Goal: Task Accomplishment & Management: Manage account settings

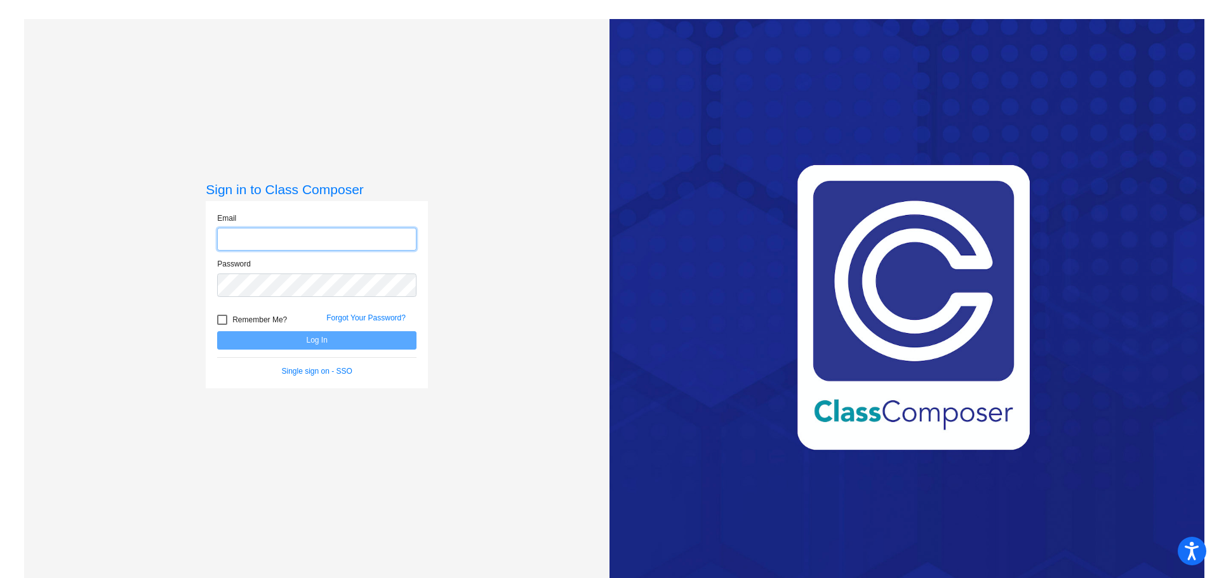
type input "[PERSON_NAME][EMAIL_ADDRESS][DOMAIN_NAME]"
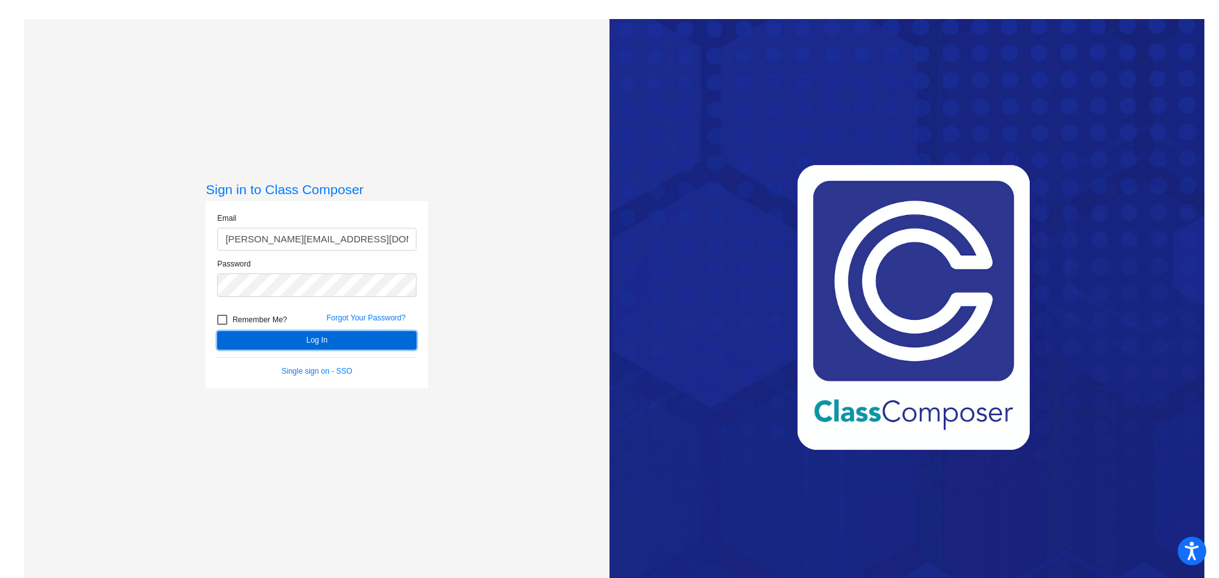
click at [386, 345] on button "Log In" at bounding box center [316, 340] width 199 height 18
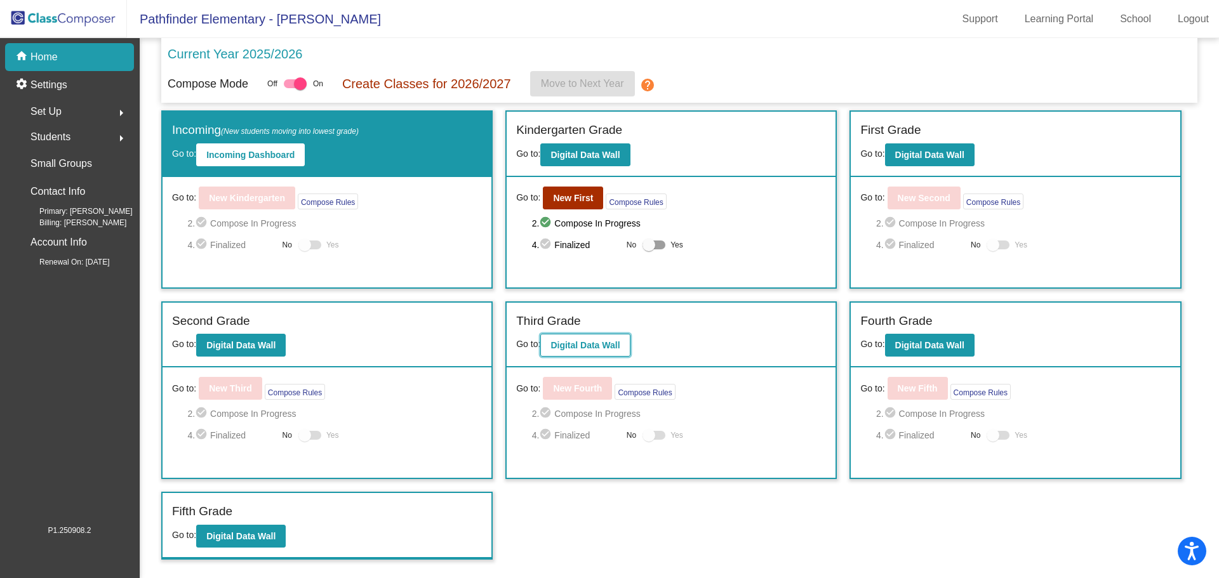
click at [618, 351] on button "Digital Data Wall" at bounding box center [585, 345] width 90 height 23
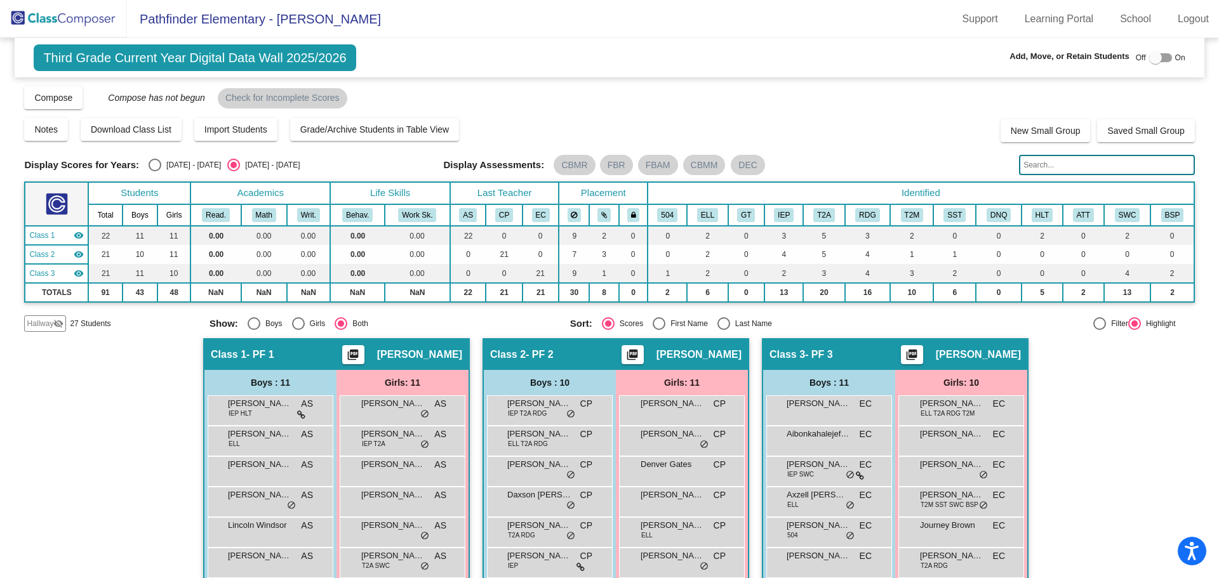
click at [1043, 165] on input "text" at bounding box center [1106, 165] width 175 height 20
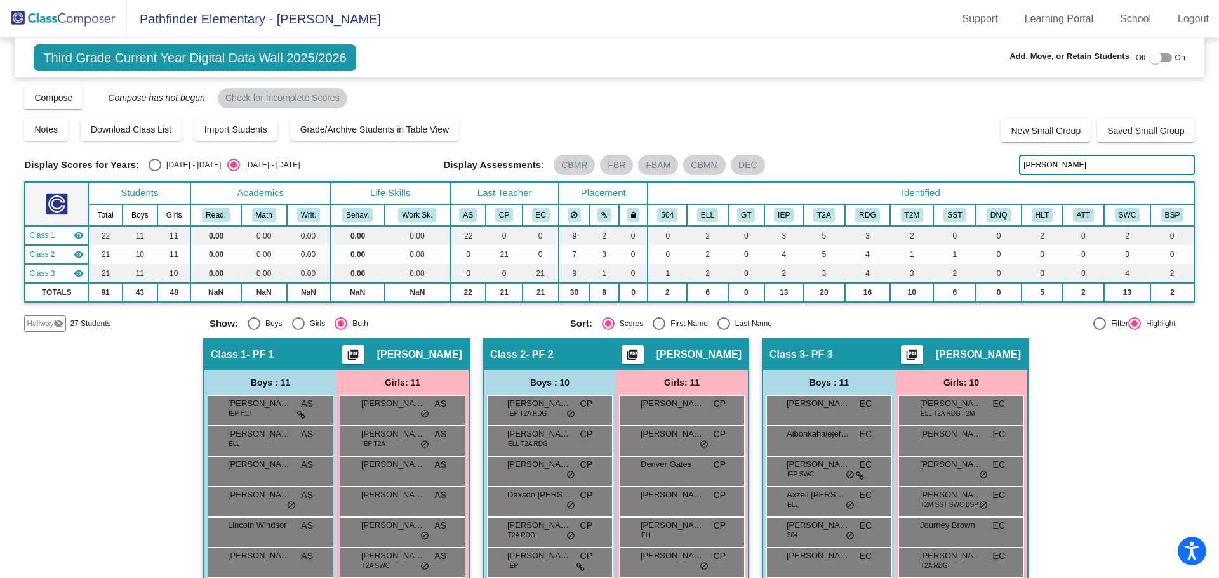
type input "[PERSON_NAME]"
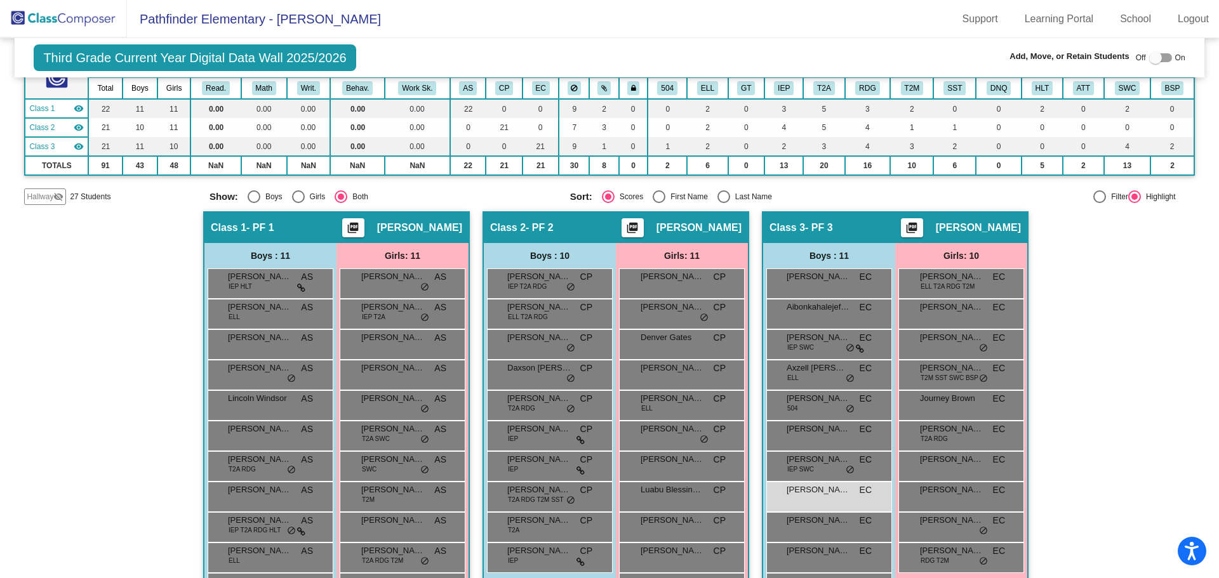
scroll to position [173, 0]
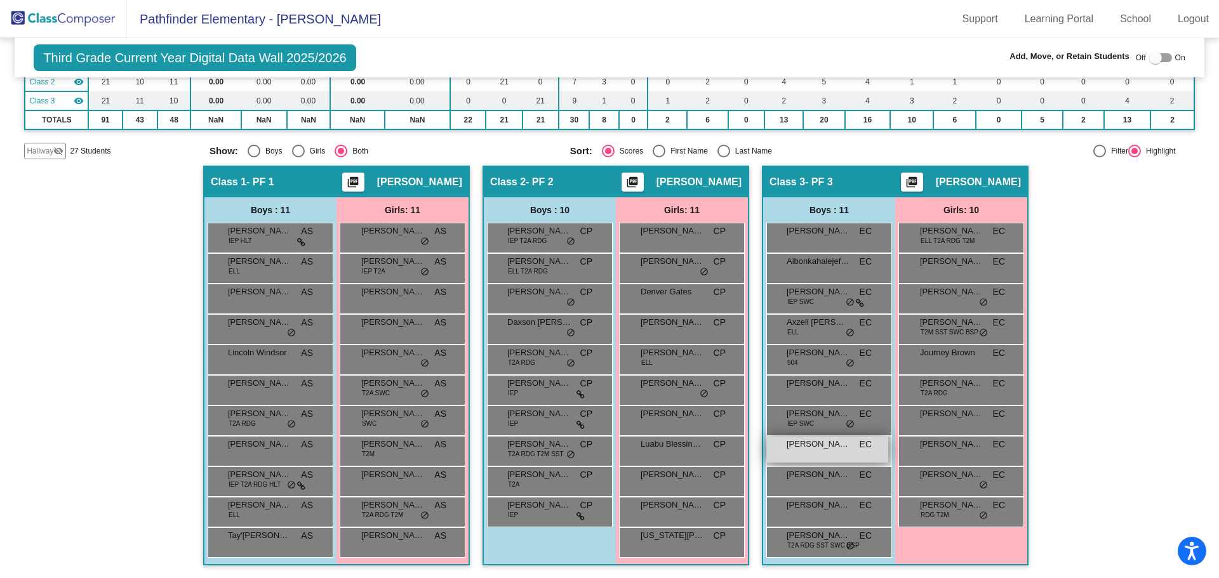
click at [813, 453] on div "[PERSON_NAME] EC lock do_not_disturb_alt" at bounding box center [827, 450] width 121 height 26
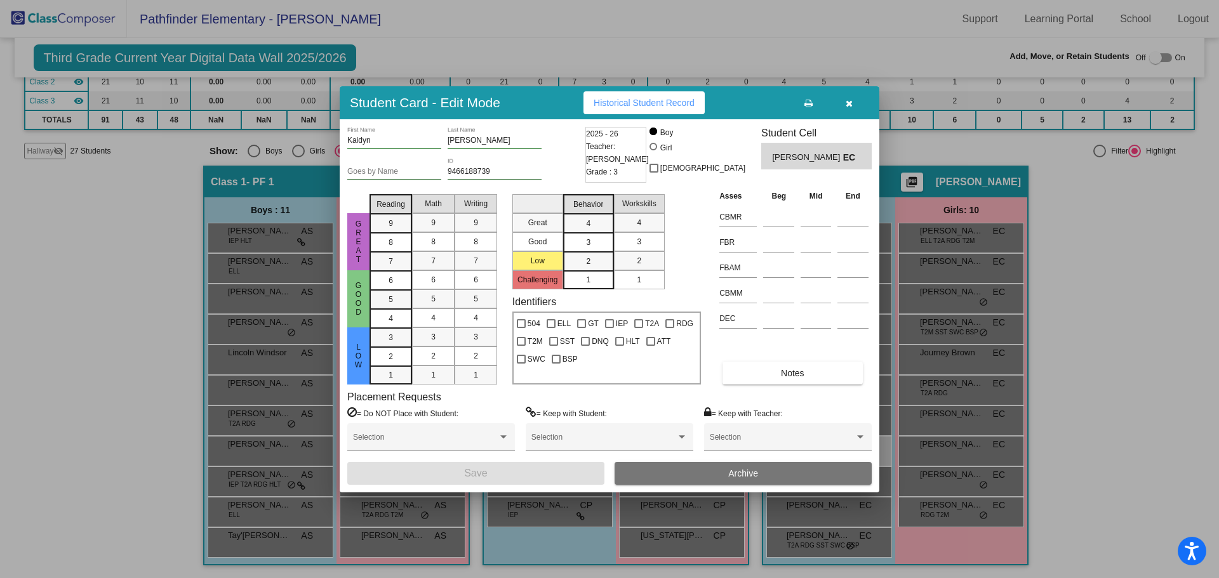
click at [735, 476] on span "Archive" at bounding box center [743, 474] width 30 height 10
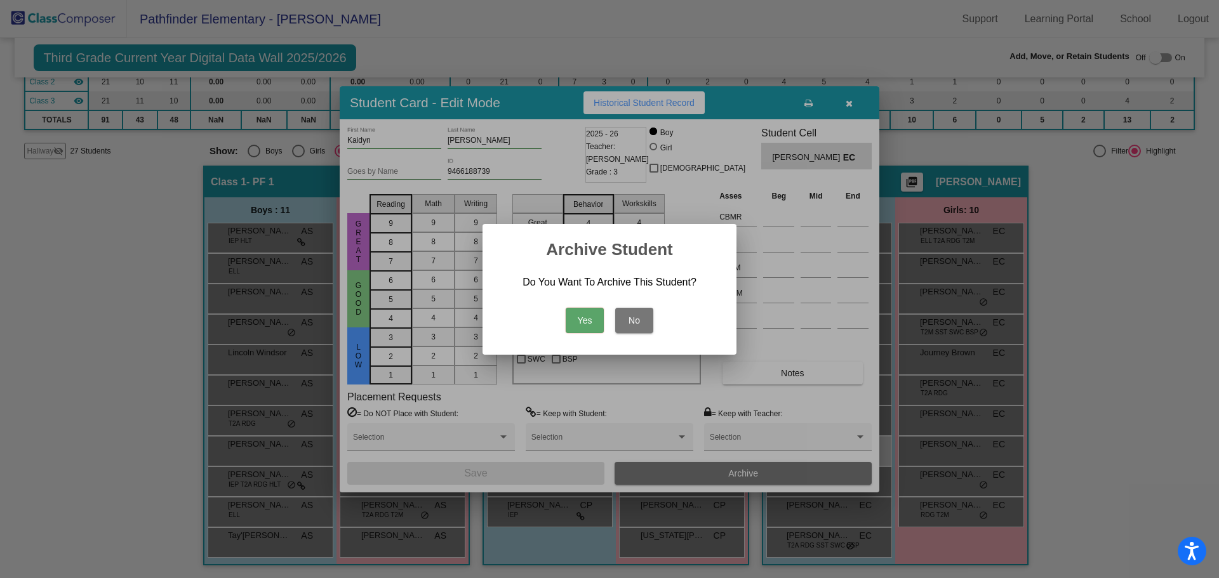
click at [630, 319] on button "No" at bounding box center [634, 320] width 38 height 25
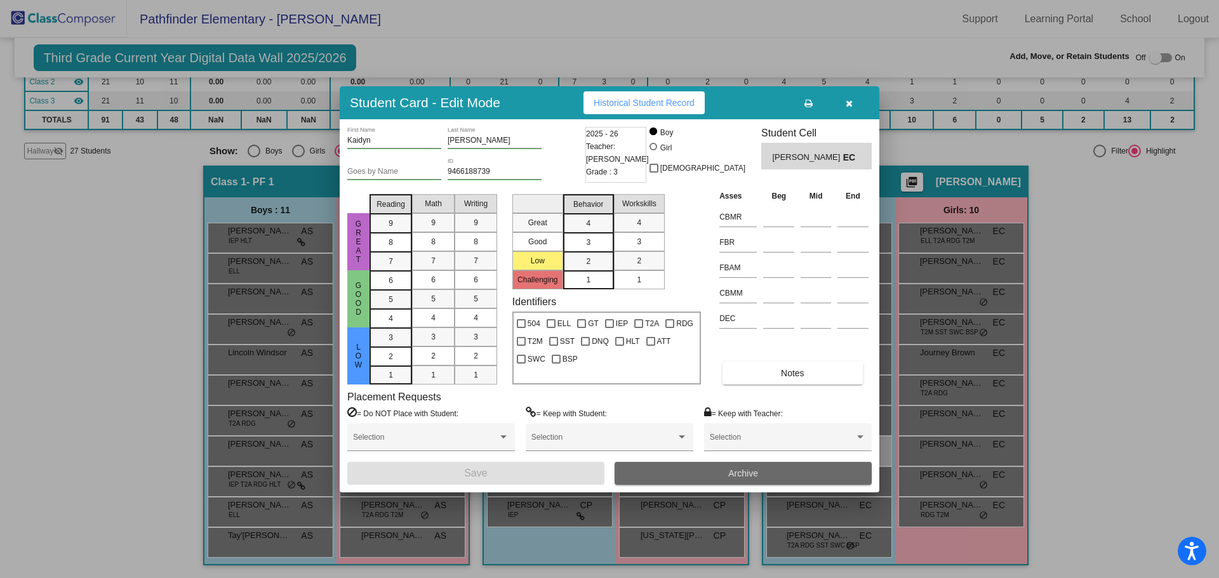
click at [764, 469] on button "Archive" at bounding box center [743, 473] width 257 height 23
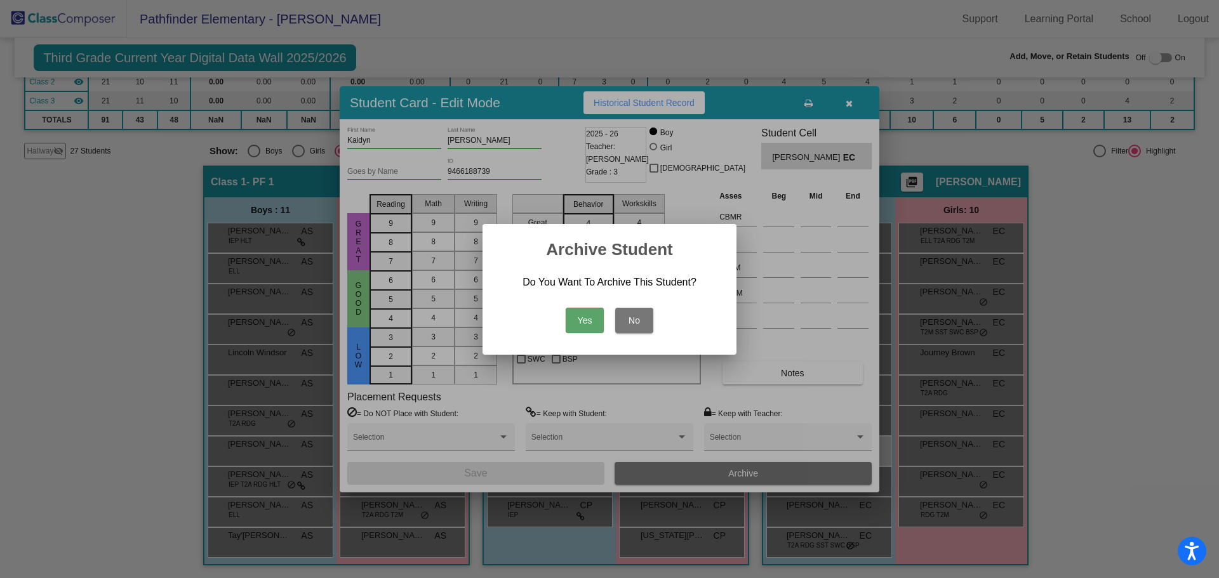
click at [583, 316] on button "Yes" at bounding box center [585, 320] width 38 height 25
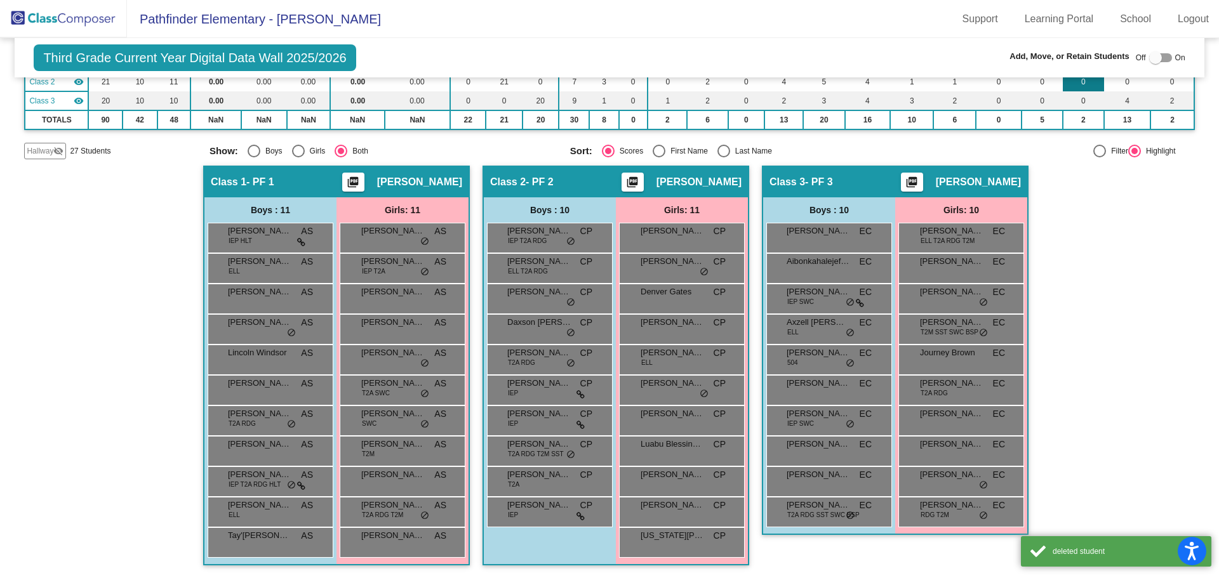
scroll to position [0, 0]
